Goal: Task Accomplishment & Management: Use online tool/utility

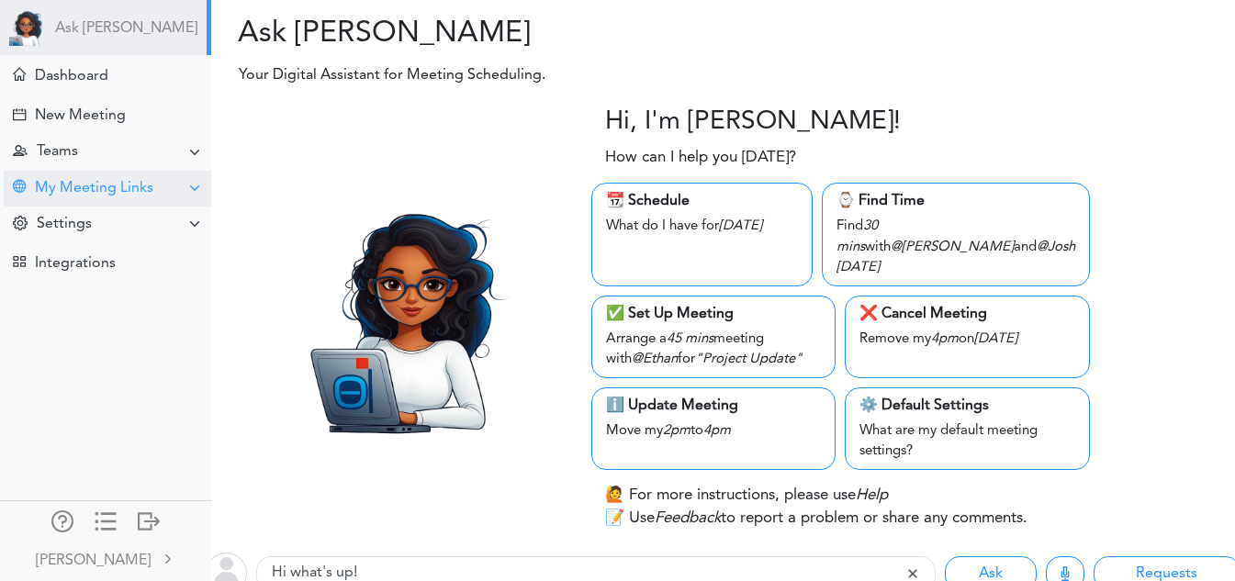
click at [96, 186] on div "My Meeting Links" at bounding box center [94, 188] width 118 height 17
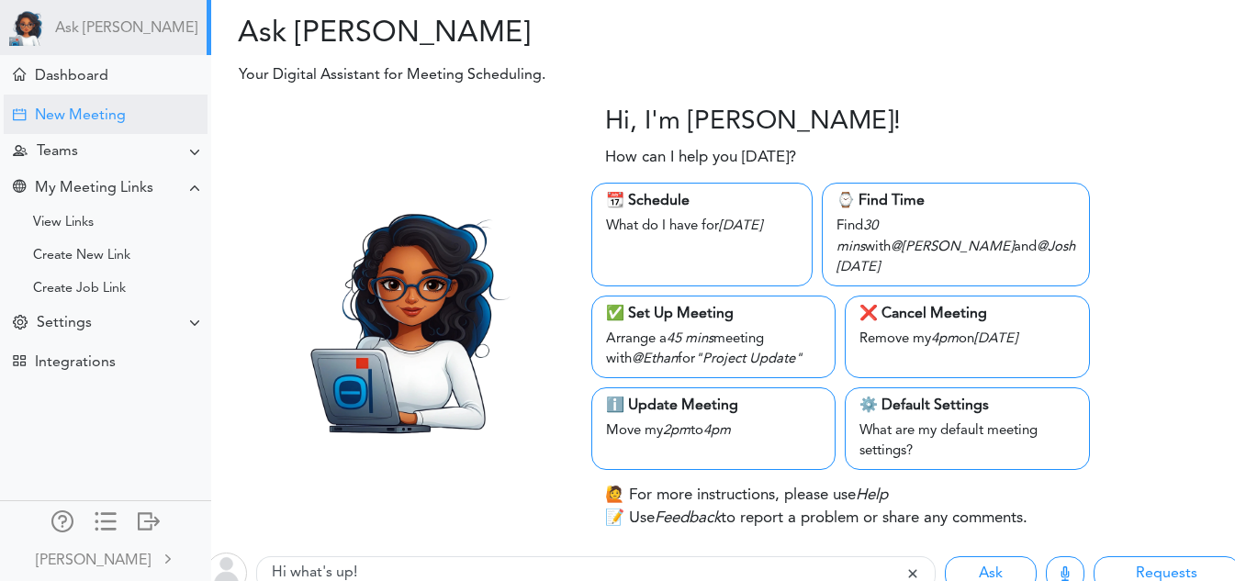
click at [128, 107] on div "New Meeting" at bounding box center [106, 114] width 204 height 39
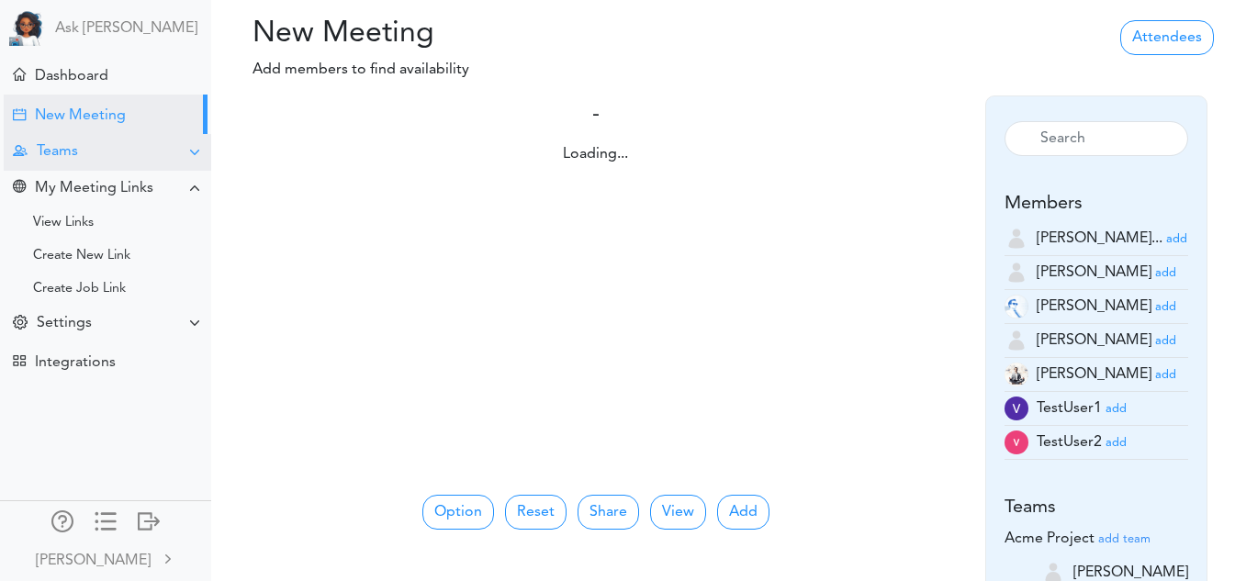
click at [122, 146] on div "Teams" at bounding box center [108, 152] width 208 height 36
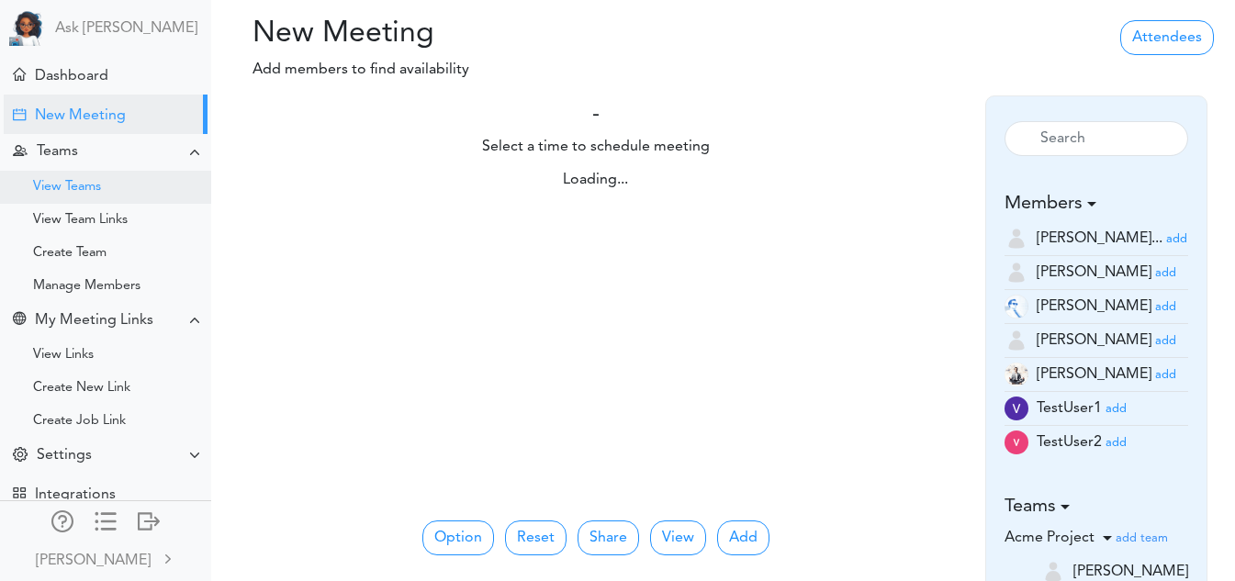
click at [101, 187] on div "View Teams" at bounding box center [67, 187] width 68 height 9
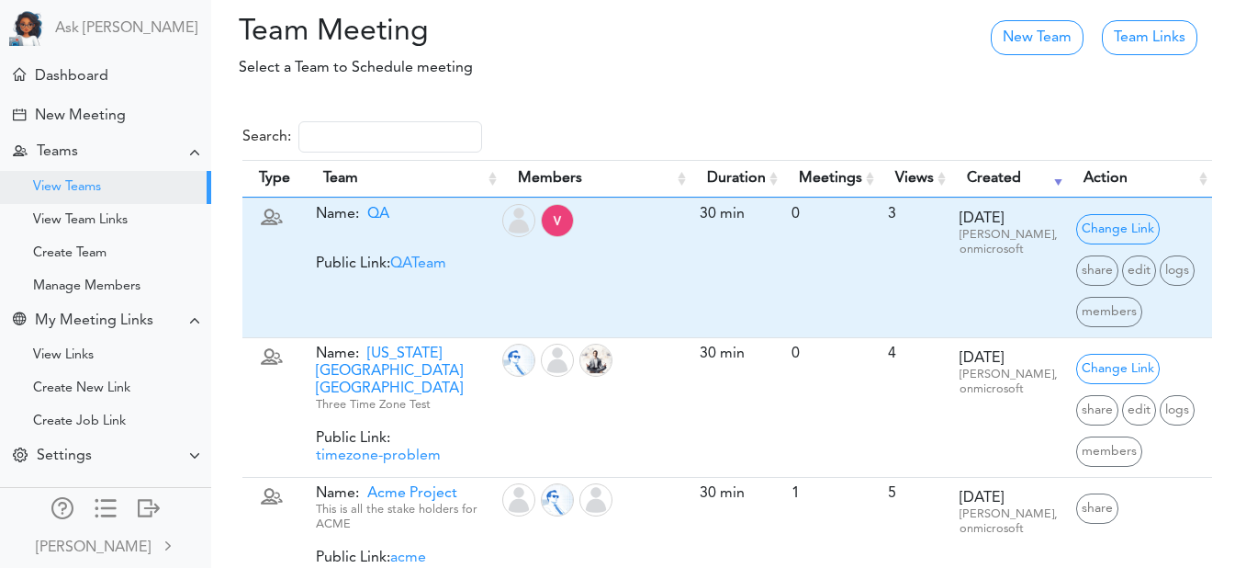
scroll to position [49, 0]
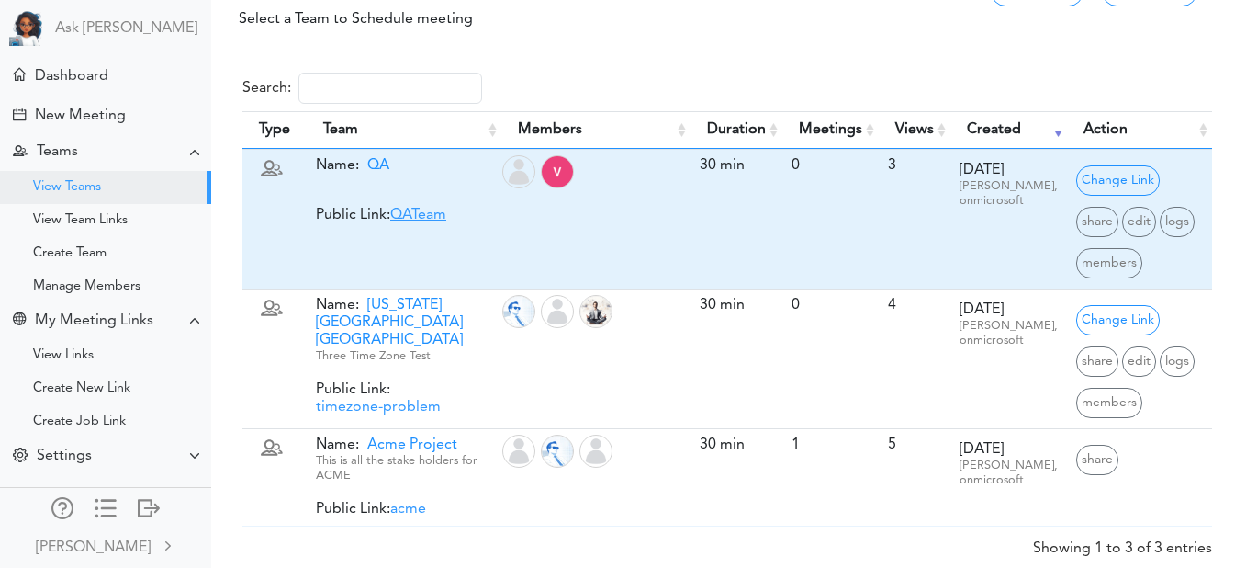
click at [420, 208] on link "QATeam" at bounding box center [418, 215] width 56 height 15
click at [438, 217] on link "QATeam" at bounding box center [418, 215] width 56 height 15
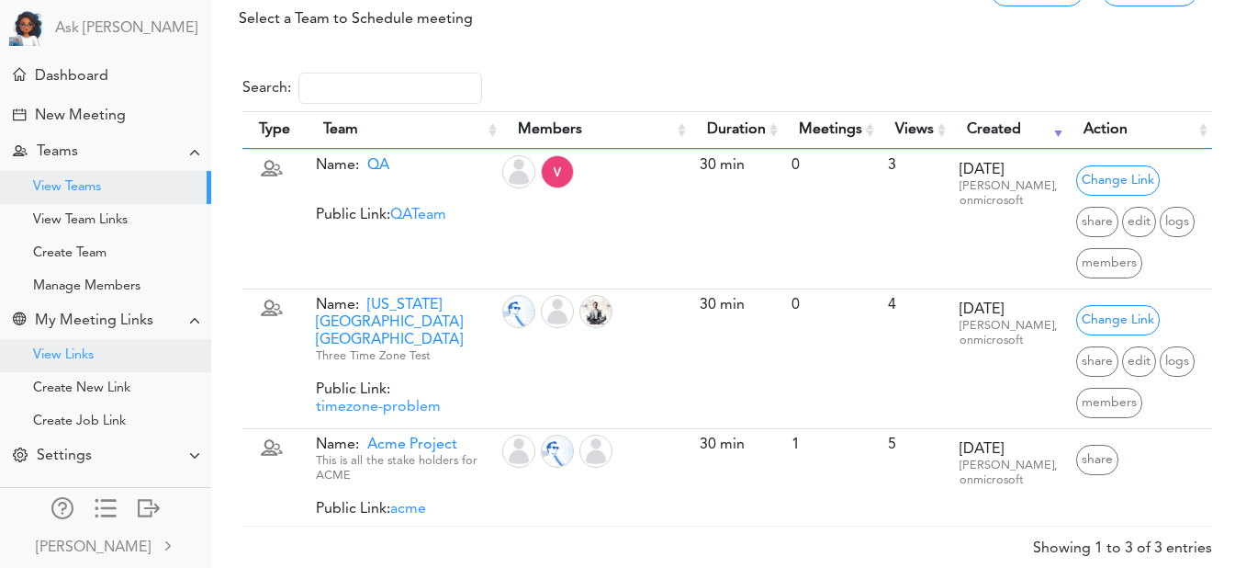
click at [66, 357] on div "View Links" at bounding box center [63, 355] width 61 height 9
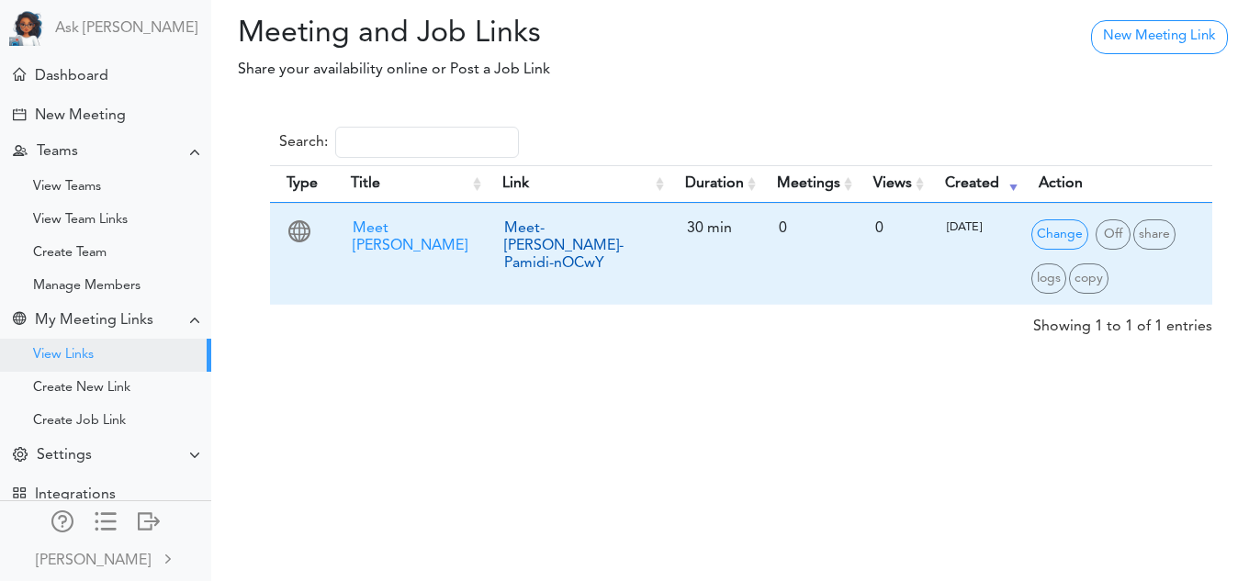
click at [535, 221] on link "Meet-Vidya-Pamidi-nOCwY" at bounding box center [563, 246] width 119 height 50
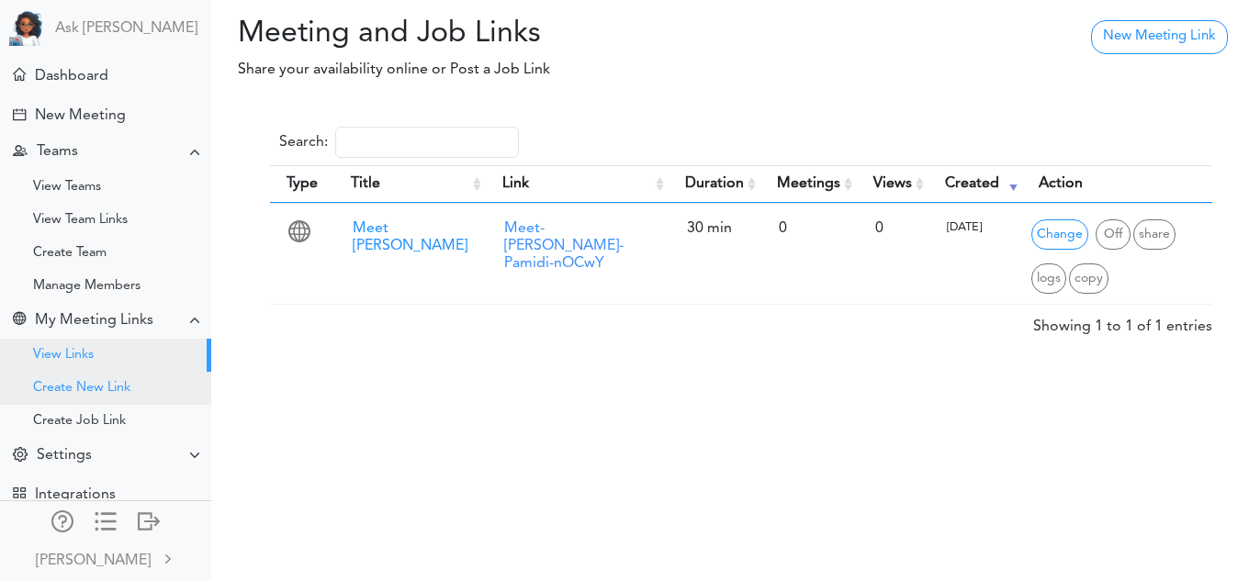
click at [107, 393] on div "Create New Link" at bounding box center [81, 388] width 97 height 9
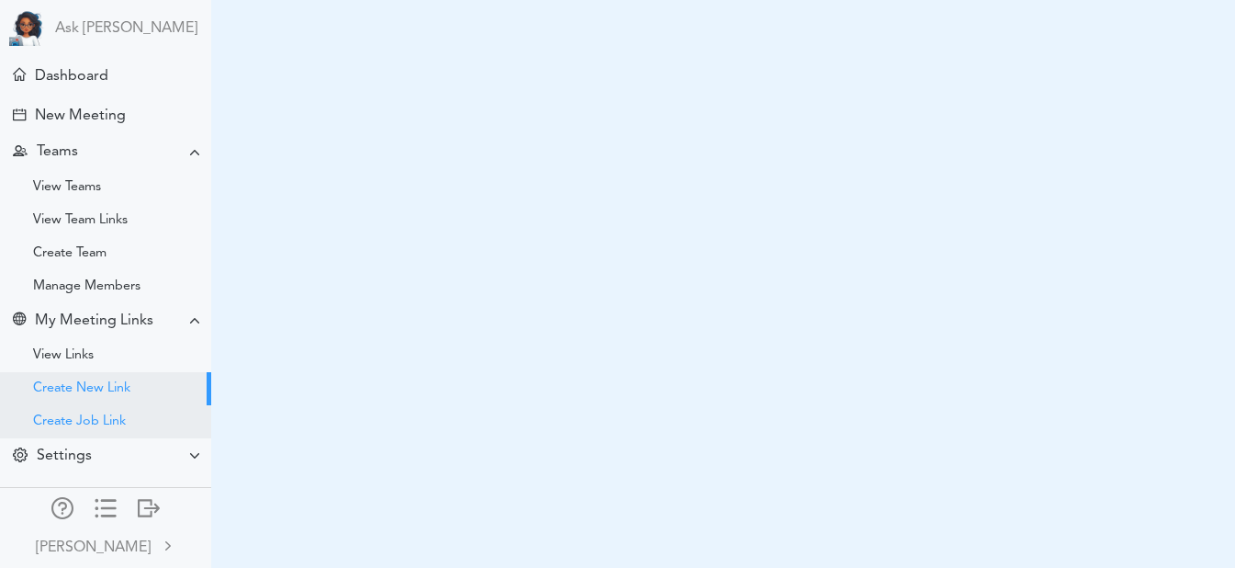
scroll to position [39, 0]
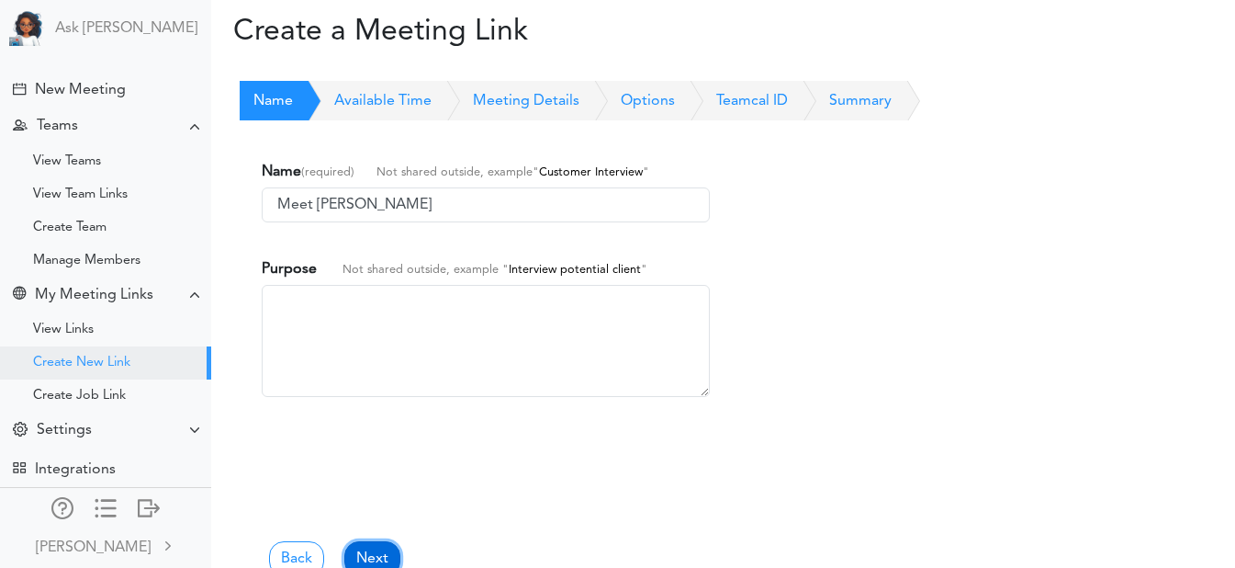
click at [377, 555] on link "Next" at bounding box center [372, 558] width 56 height 35
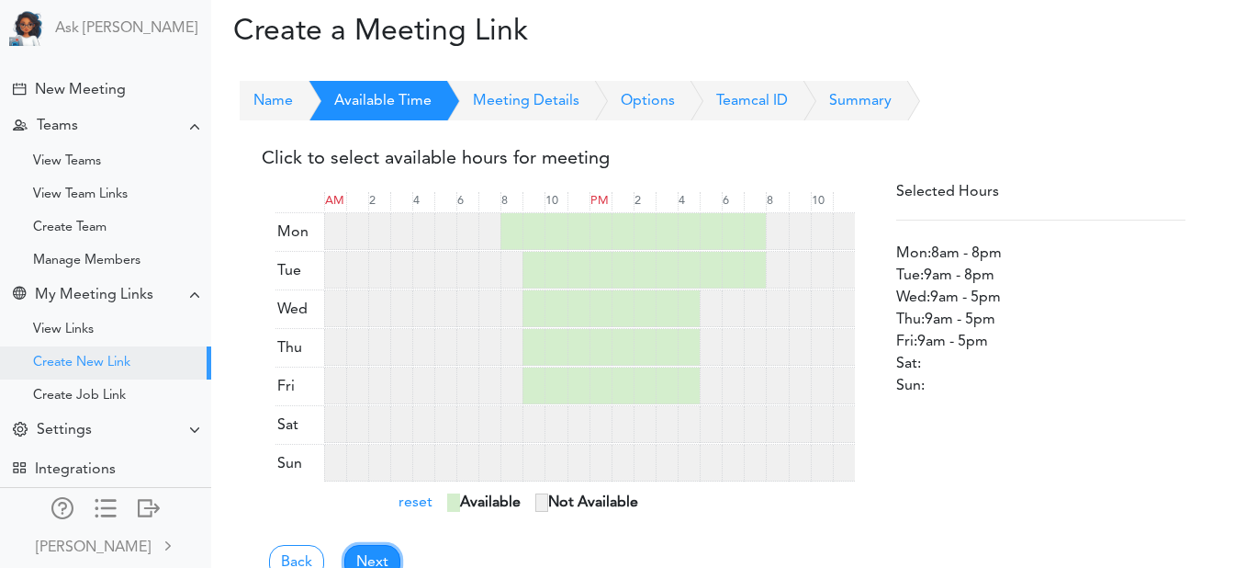
click at [377, 555] on link "Next" at bounding box center [372, 562] width 56 height 35
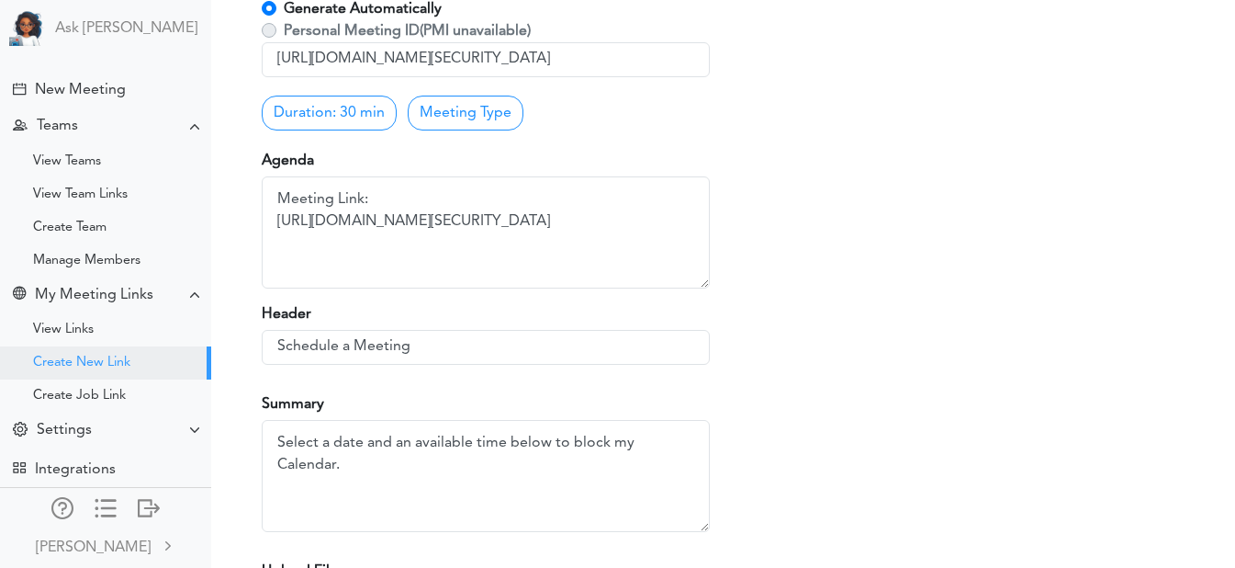
scroll to position [619, 0]
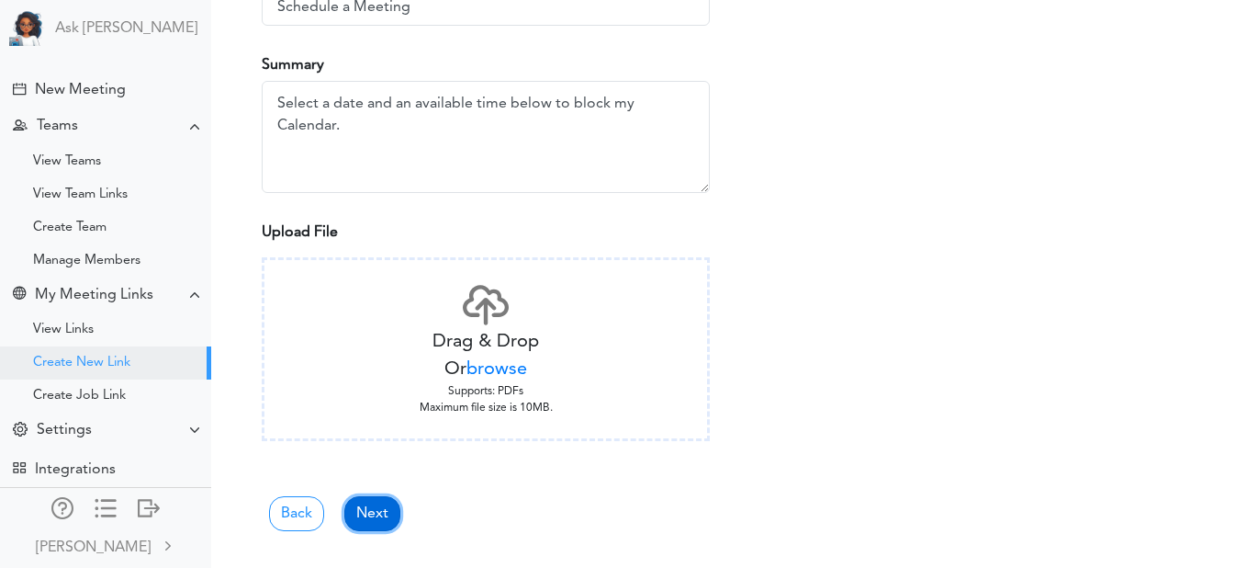
click at [376, 510] on link "Next" at bounding box center [372, 513] width 56 height 35
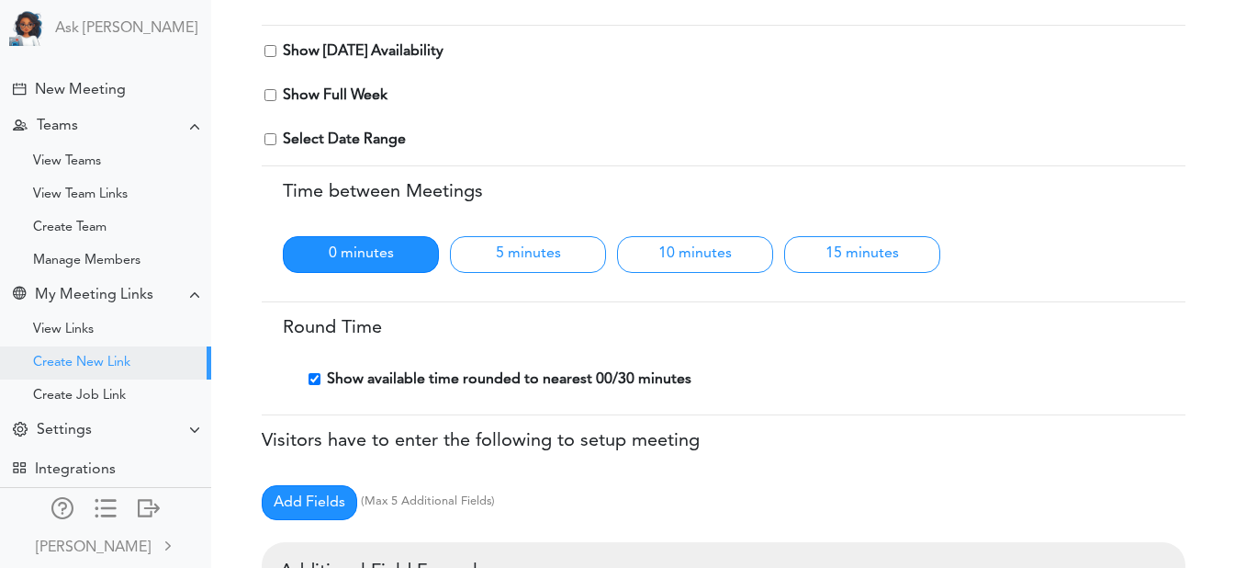
scroll to position [114, 0]
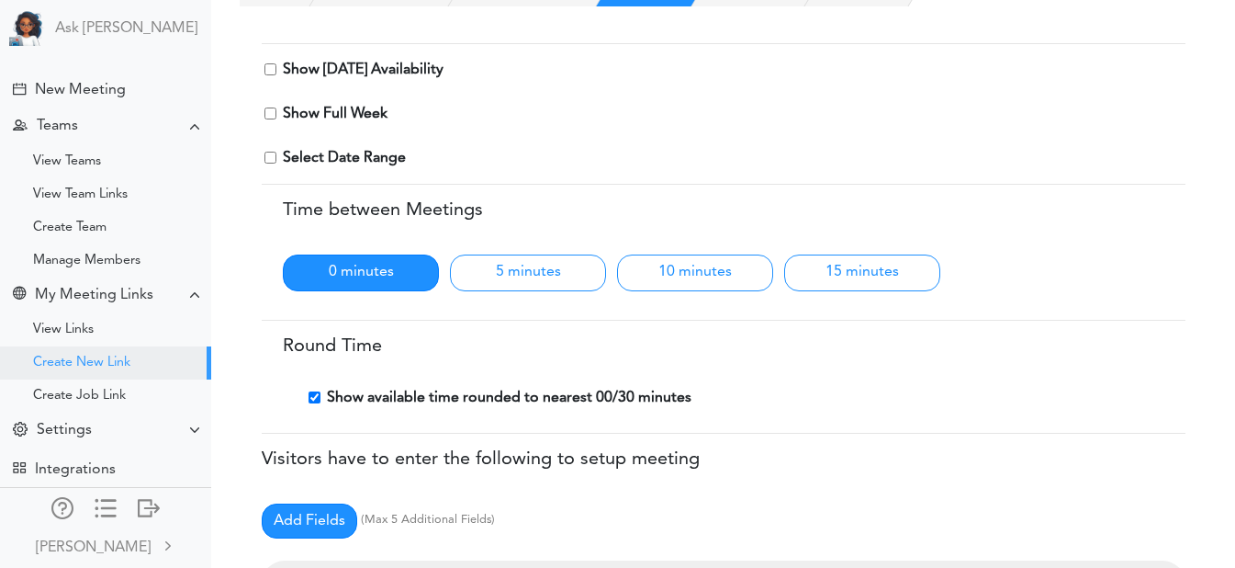
click at [269, 69] on input "checkbox" at bounding box center [271, 69] width 12 height 12
checkbox input "true"
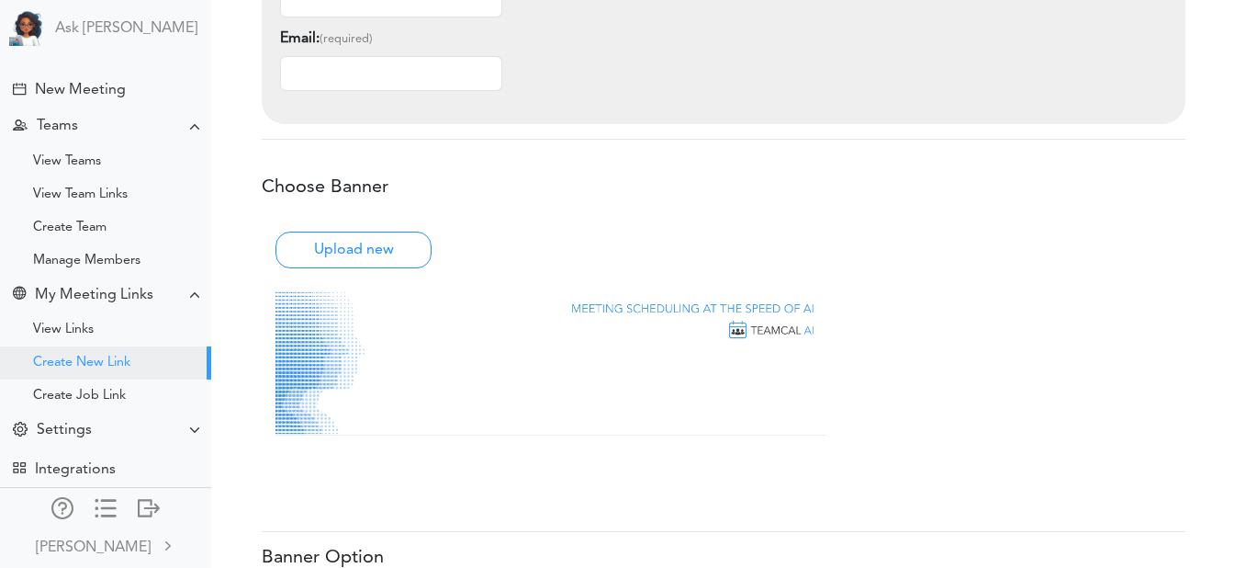
scroll to position [989, 0]
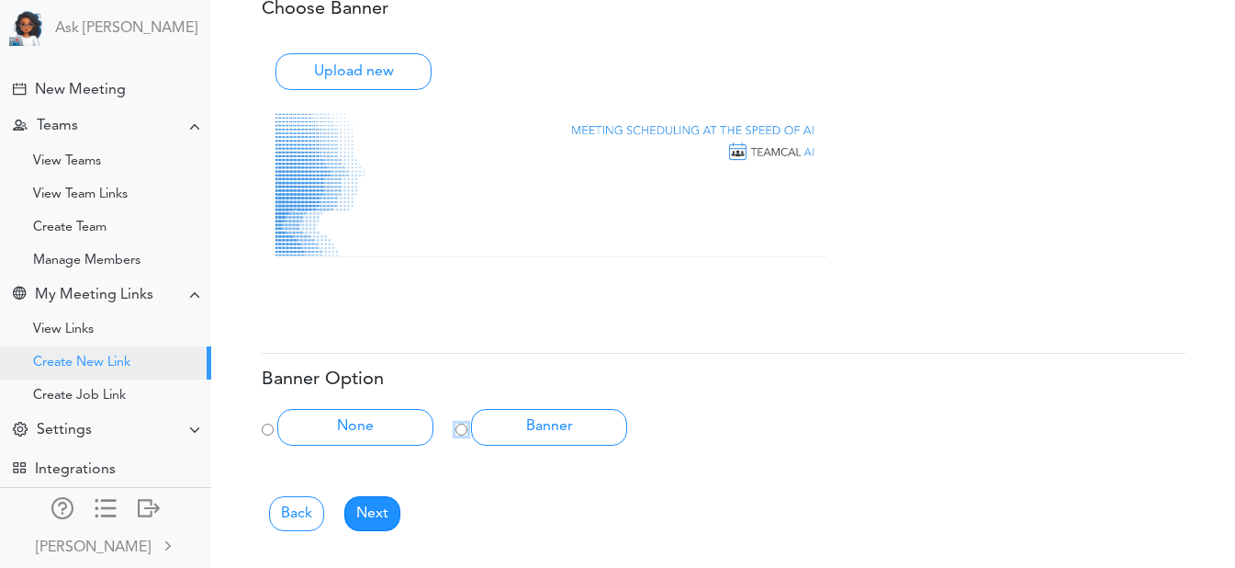
click at [460, 428] on input "Banner" at bounding box center [462, 429] width 12 height 12
radio input "true"
click at [376, 521] on link "Next" at bounding box center [372, 513] width 56 height 35
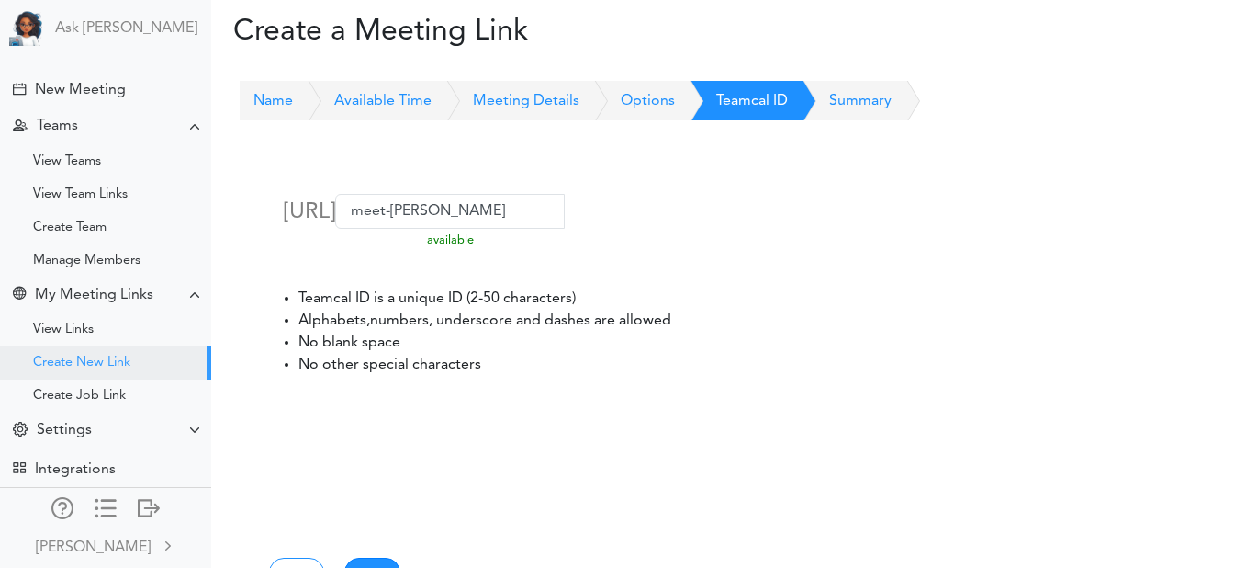
scroll to position [118, 0]
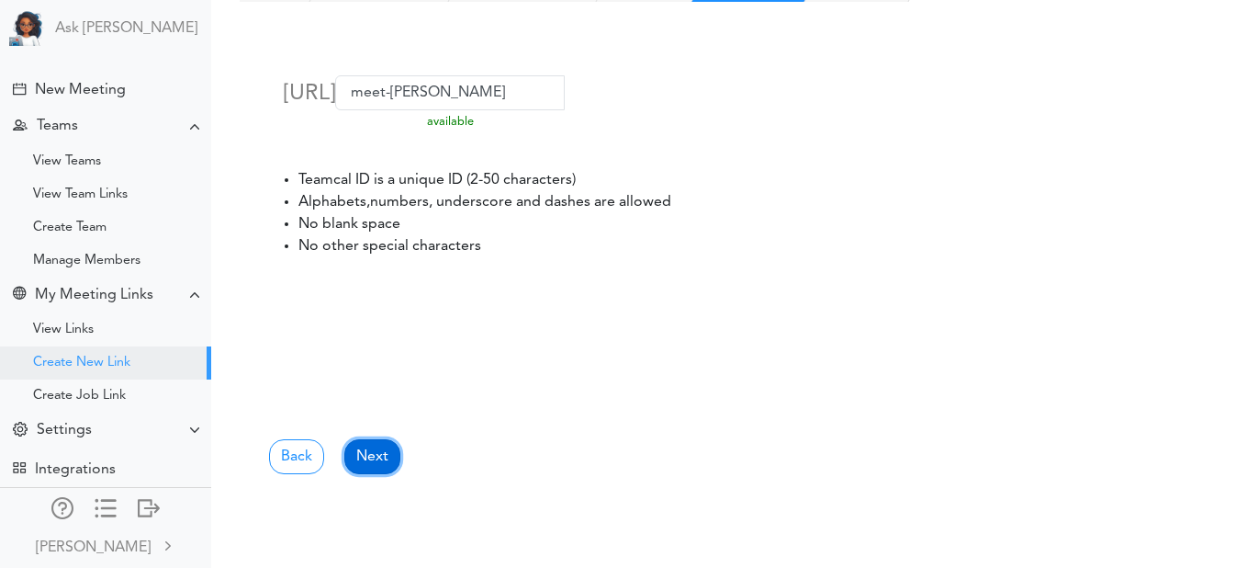
click at [364, 456] on link "Next" at bounding box center [372, 456] width 56 height 35
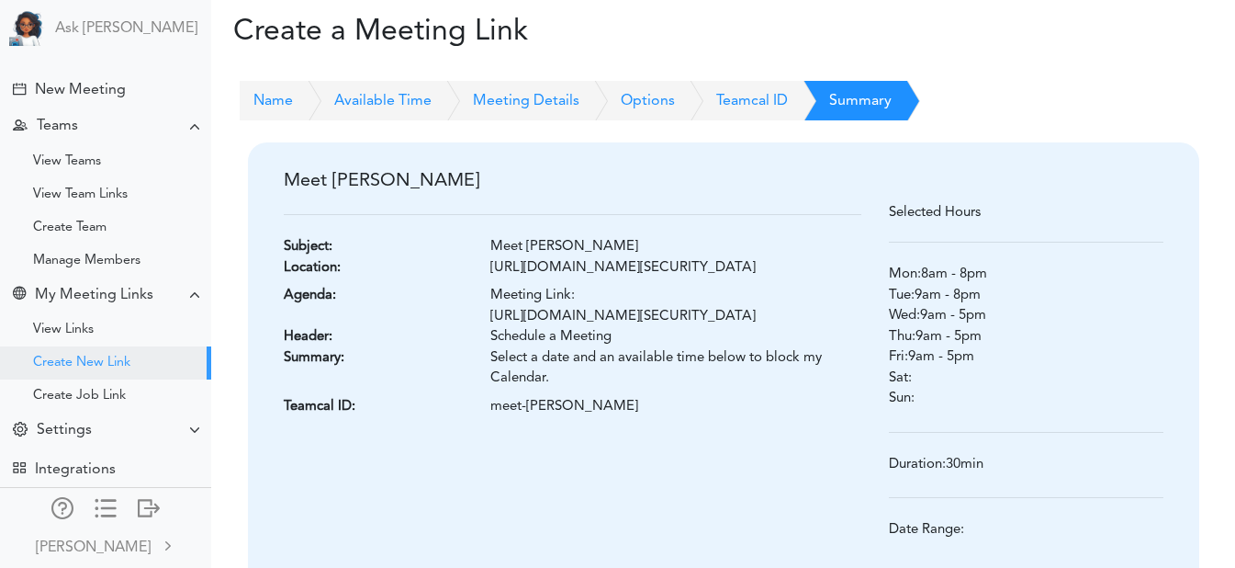
scroll to position [205, 14]
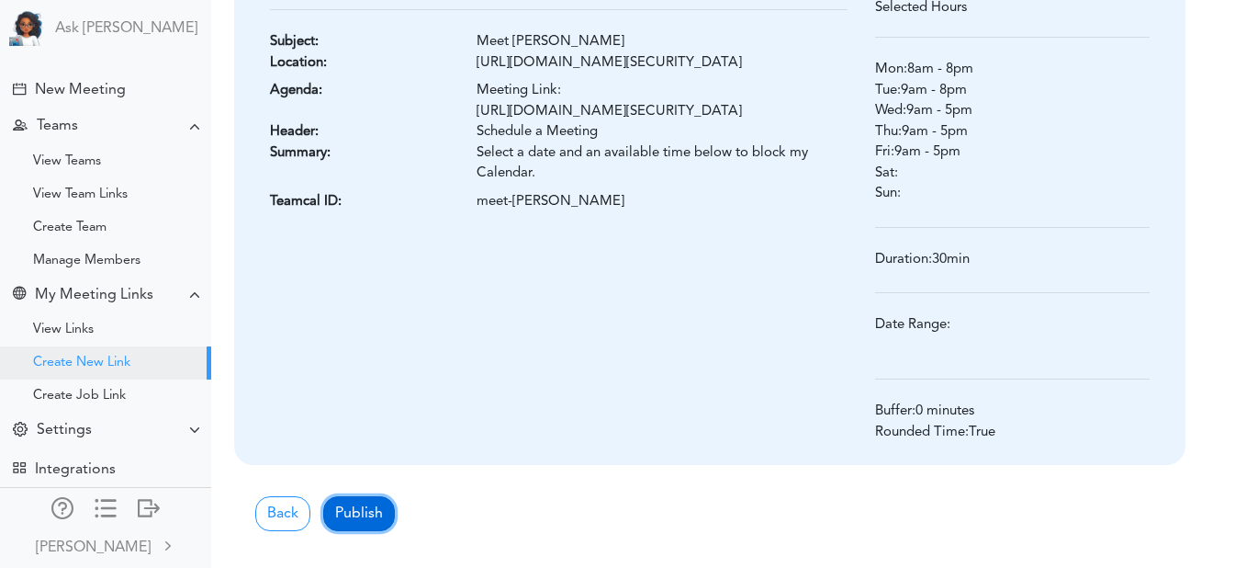
click at [373, 515] on button "Publish" at bounding box center [359, 513] width 72 height 35
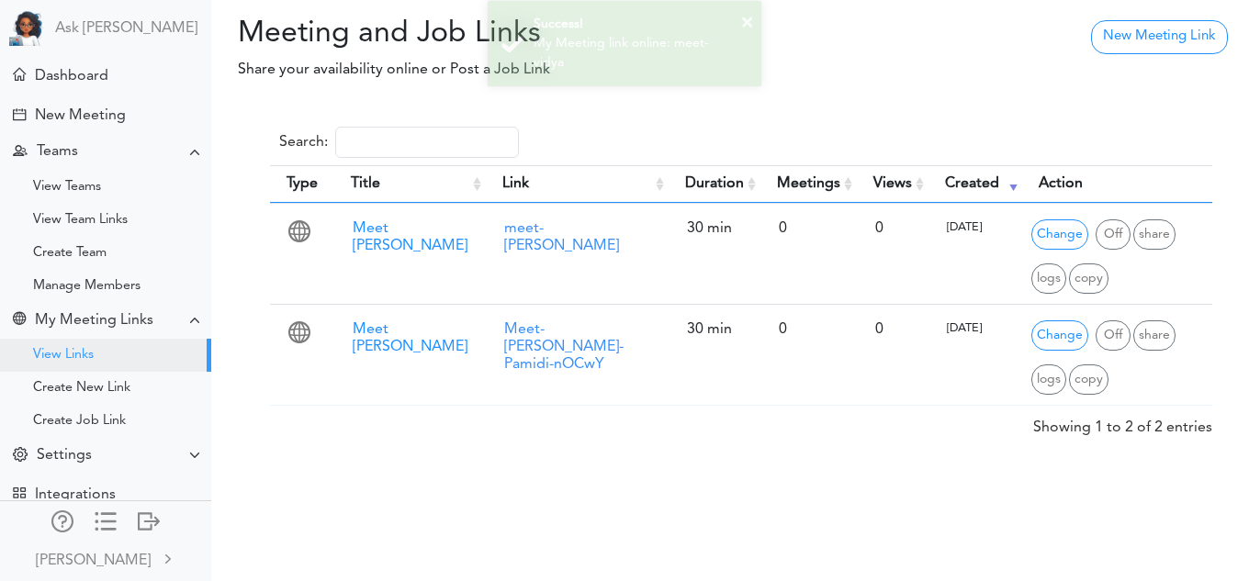
scroll to position [28, 0]
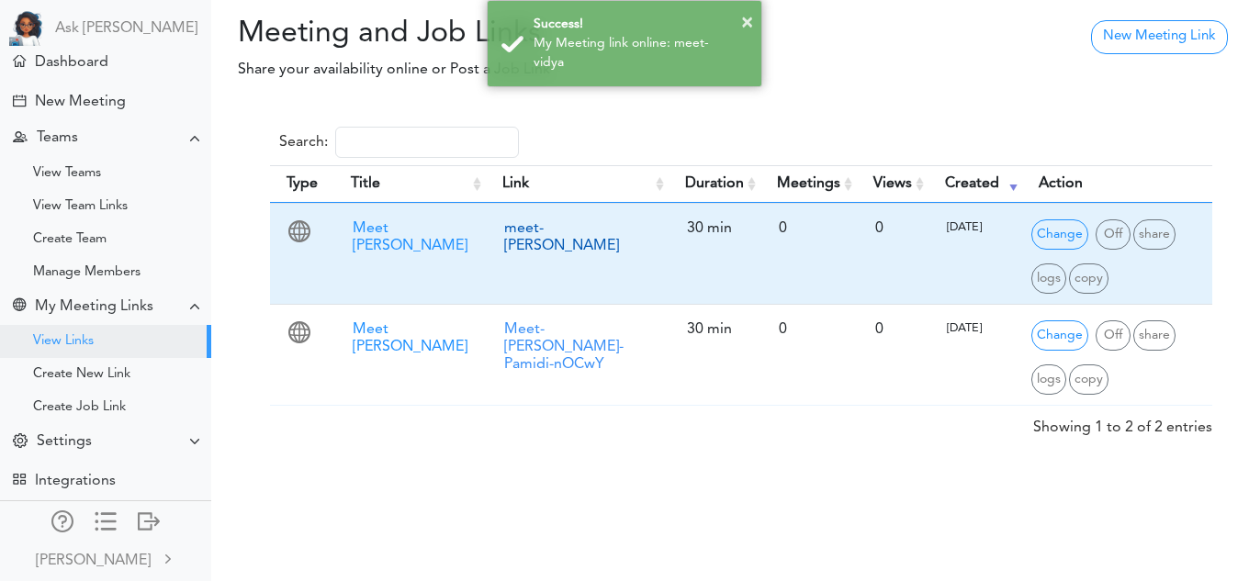
click at [549, 226] on link "meet-[PERSON_NAME]" at bounding box center [561, 237] width 115 height 32
